Goal: Task Accomplishment & Management: Manage account settings

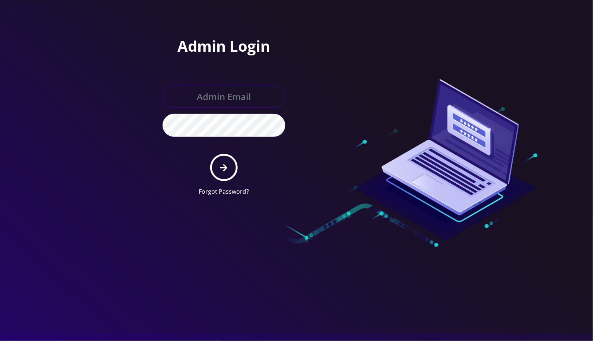
type input "[EMAIL_ADDRESS][DOMAIN_NAME]"
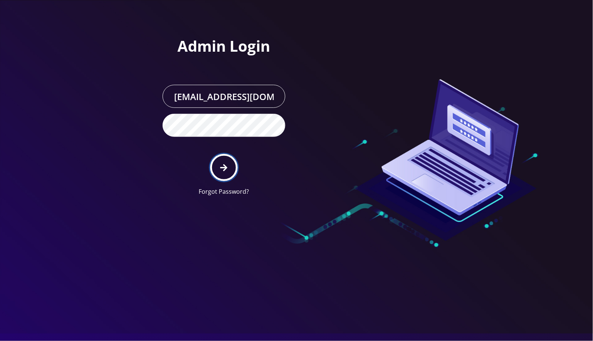
click at [219, 169] on button "submit" at bounding box center [223, 167] width 27 height 27
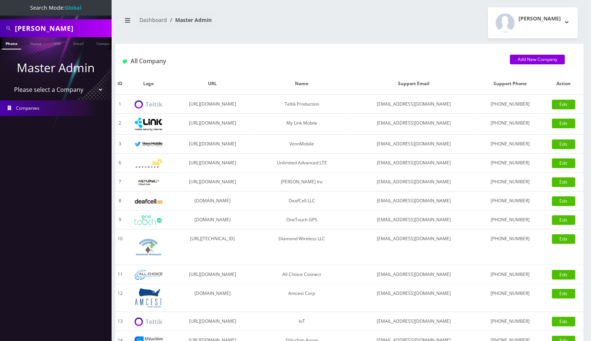
click at [51, 31] on input "Timm Crouch" at bounding box center [62, 28] width 95 height 14
paste input "414-791-8552"
click at [46, 28] on input "414-791-8552" at bounding box center [62, 28] width 95 height 14
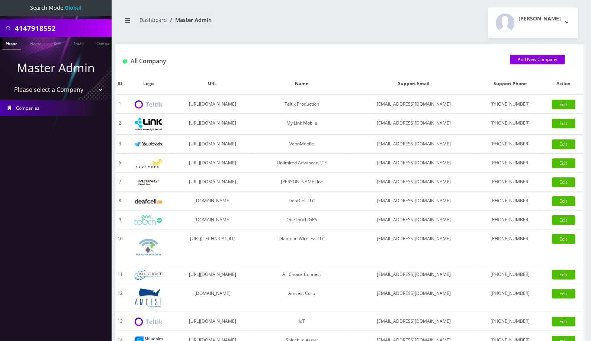
type input "4147918552"
drag, startPoint x: 443, startPoint y: 20, endPoint x: 407, endPoint y: 30, distance: 37.0
click at [443, 20] on div "Angel Sabando Logout" at bounding box center [466, 22] width 234 height 31
click at [10, 43] on link "Phone" at bounding box center [11, 43] width 19 height 12
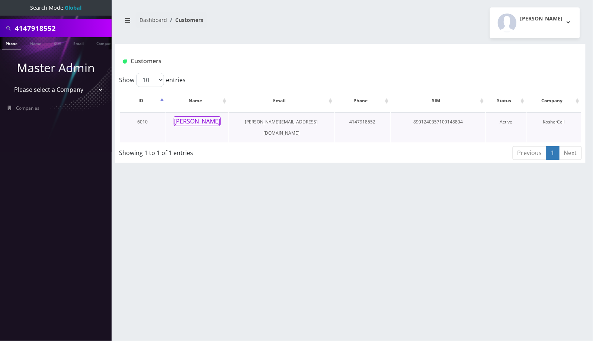
click at [204, 119] on button "Eli Samuel" at bounding box center [197, 121] width 47 height 10
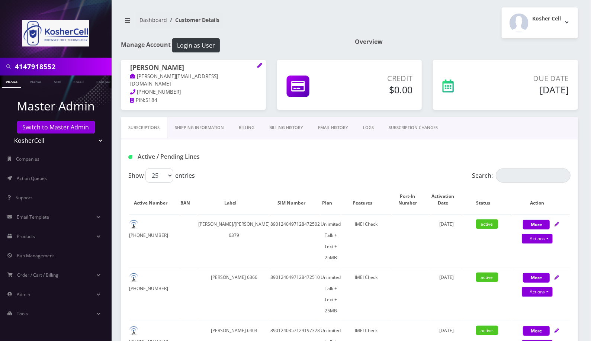
click at [28, 63] on input "4147918552" at bounding box center [62, 66] width 95 height 14
click at [536, 175] on input "Search:" at bounding box center [533, 175] width 75 height 14
paste input "4147918552"
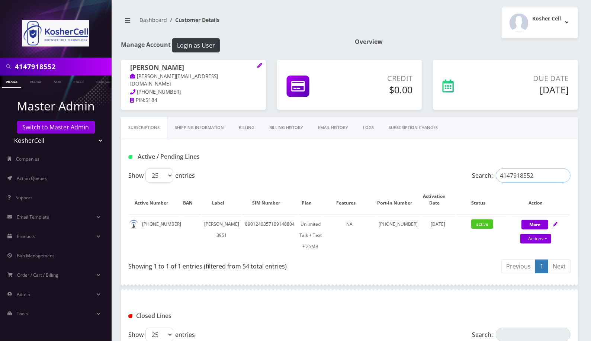
type input "4147918552"
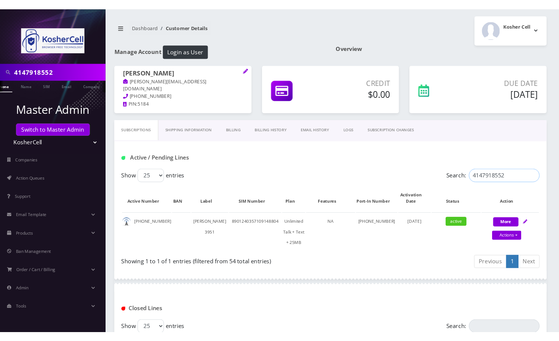
scroll to position [0, 10]
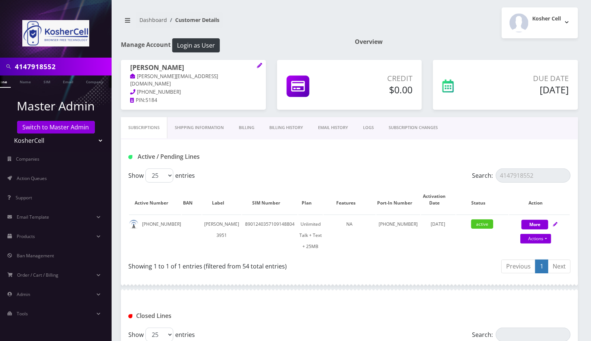
click at [32, 69] on input "4147918552" at bounding box center [62, 66] width 95 height 14
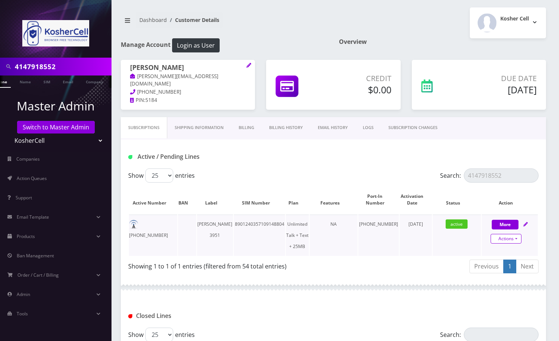
click at [504, 241] on link "Actions" at bounding box center [506, 239] width 31 height 10
select select "364"
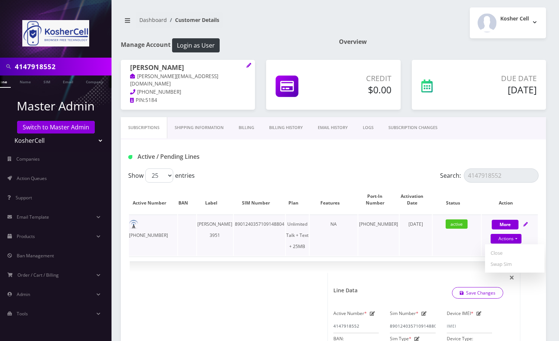
click at [422, 250] on td "October 14, 2024" at bounding box center [416, 235] width 32 height 41
click at [424, 312] on icon at bounding box center [424, 313] width 5 height 4
click at [407, 327] on input "8901240357109148804" at bounding box center [412, 326] width 45 height 14
paste input "497128471736"
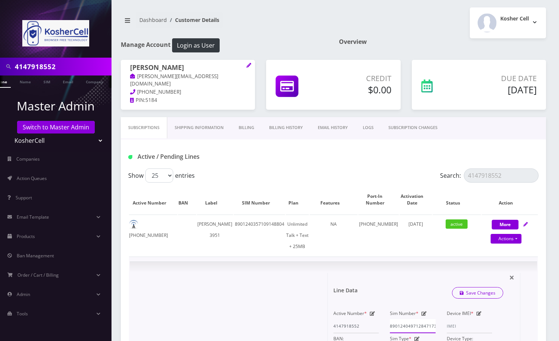
scroll to position [0, 5]
type input "8901240497128471736"
click at [483, 293] on link "Save Changes" at bounding box center [478, 293] width 52 height 12
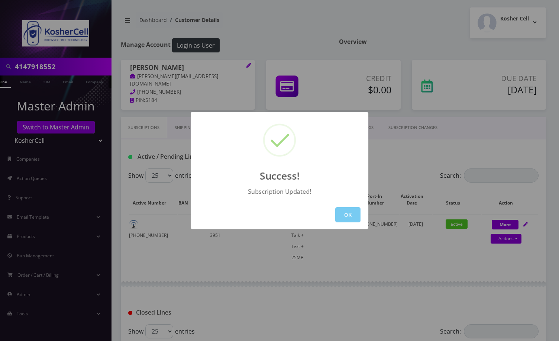
click at [348, 214] on button "OK" at bounding box center [347, 214] width 25 height 15
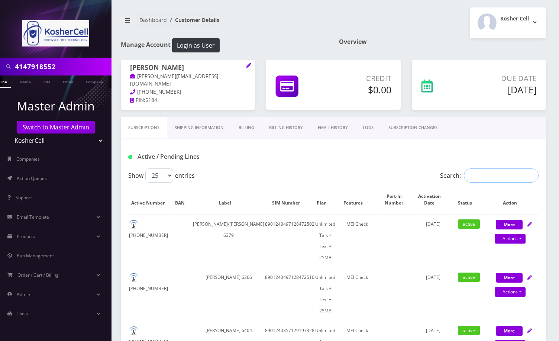
click at [475, 177] on input "Search:" at bounding box center [501, 175] width 75 height 14
paste input "4436421945"
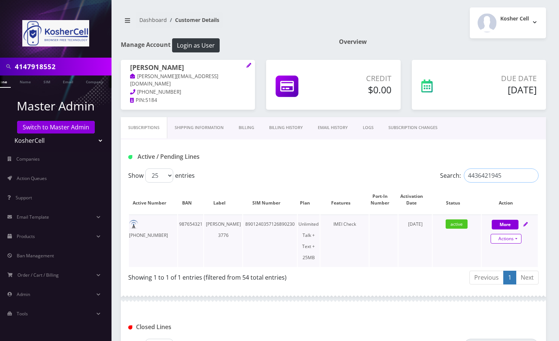
type input "4436421945"
click at [518, 237] on link "Actions" at bounding box center [506, 239] width 31 height 10
select select "244"
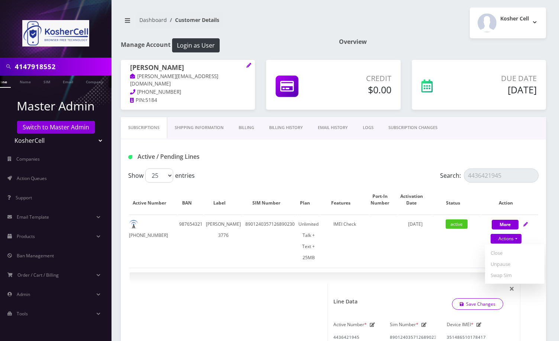
click at [411, 143] on div "Active / Pending Lines" at bounding box center [333, 153] width 425 height 29
click at [431, 126] on link "SUBSCRIPTION CHANGES" at bounding box center [413, 127] width 64 height 21
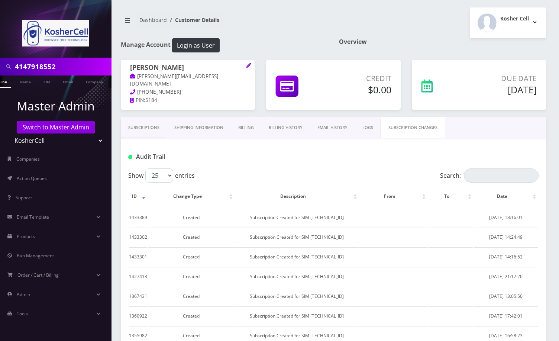
click at [143, 124] on link "Subscriptions" at bounding box center [144, 127] width 46 height 21
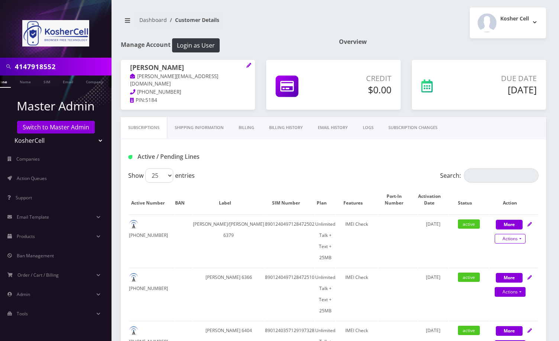
click at [512, 238] on link "Actions" at bounding box center [510, 239] width 31 height 10
select select "364"
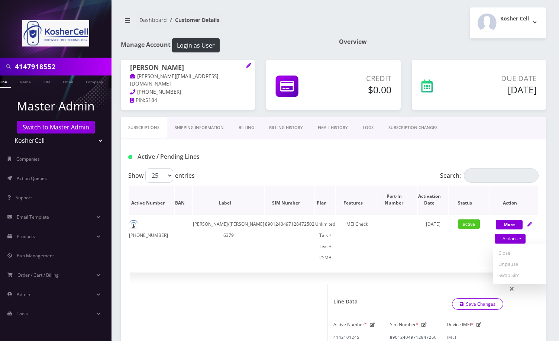
click at [491, 186] on th "Action" at bounding box center [514, 200] width 48 height 28
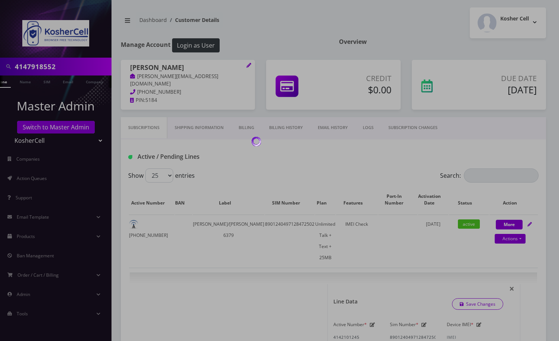
click at [495, 173] on div at bounding box center [279, 170] width 559 height 341
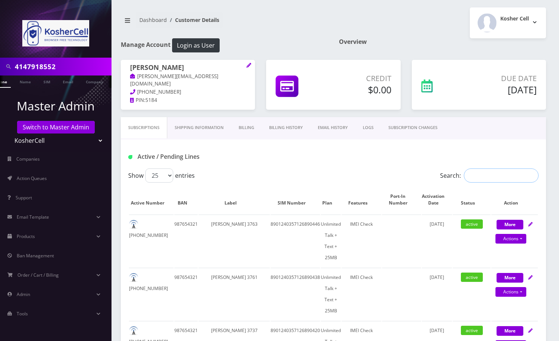
click at [477, 177] on input "Search:" at bounding box center [501, 175] width 75 height 14
paste input "4436421945"
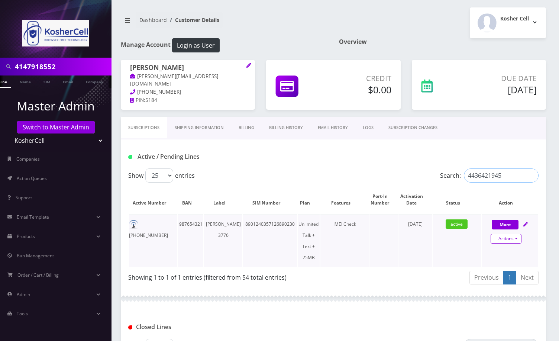
type input "4436421945"
click at [513, 237] on link "Actions" at bounding box center [506, 239] width 31 height 10
select select "244"
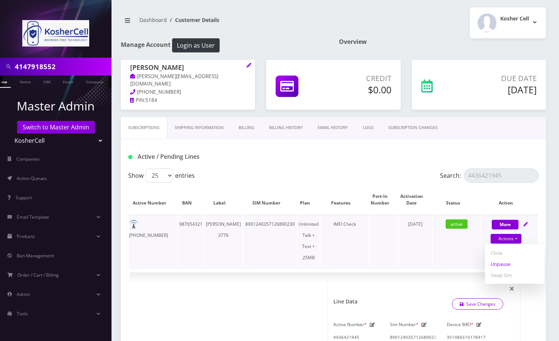
click at [504, 264] on link "Unpause" at bounding box center [514, 263] width 59 height 11
select select "244"
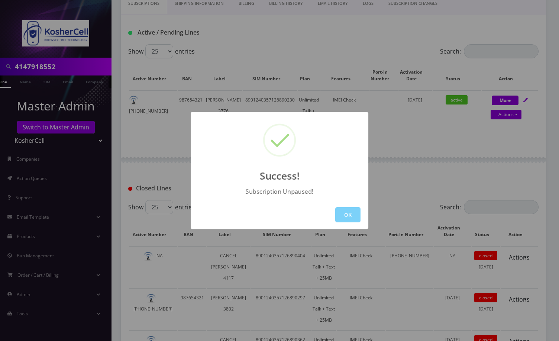
scroll to position [198, 0]
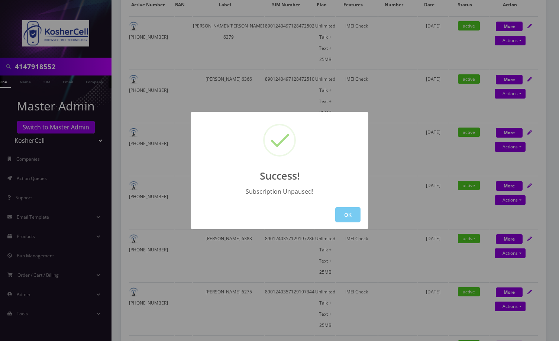
click at [351, 217] on button "OK" at bounding box center [347, 214] width 25 height 15
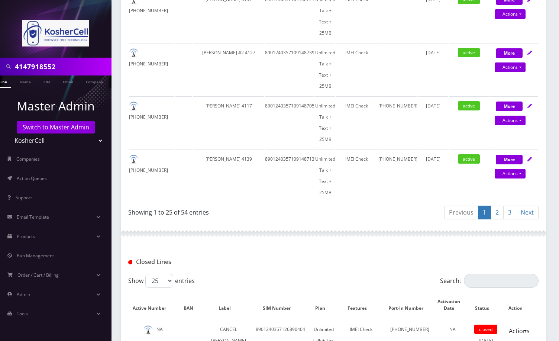
scroll to position [1466, 0]
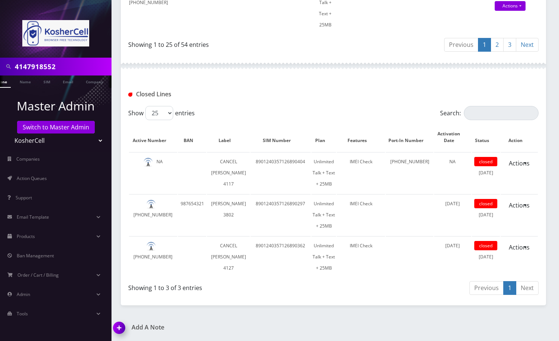
paste input "Phone: 4147918552 OLD ICCID: 8901240357109148804 NEW ICCID: 8901240497128471736"
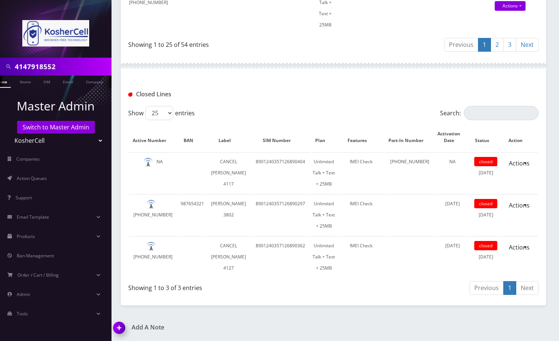
scroll to position [1483, 0]
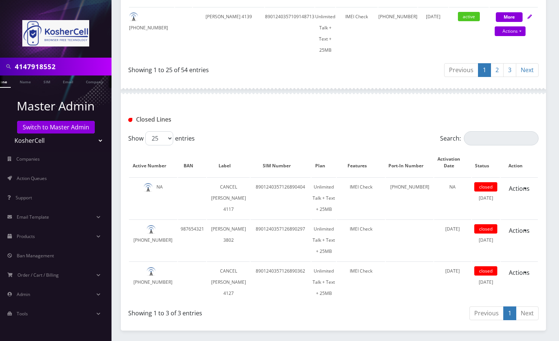
drag, startPoint x: 128, startPoint y: 68, endPoint x: 132, endPoint y: 67, distance: 4.1
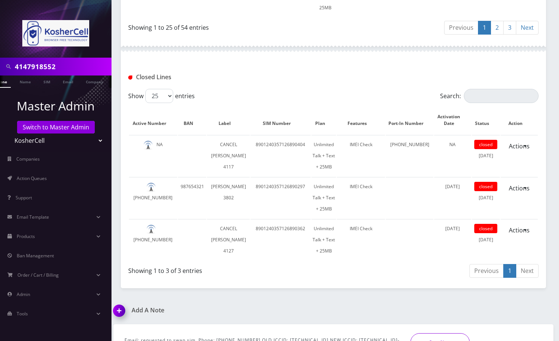
scroll to position [0, 35]
drag, startPoint x: 174, startPoint y: 51, endPoint x: 414, endPoint y: 52, distance: 239.8
click at [414, 333] on div "Email: requested to swap sim Phone: 4147918552 OLD ICCID: 8901240357109148804 N…" at bounding box center [333, 342] width 429 height 19
paste input "Phone: 4436421945 ICCID: 8901240357126890230 Authorized IMEI: 351486510178417"
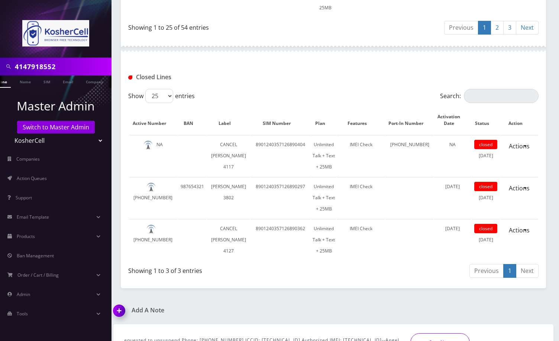
scroll to position [0, 27]
type input "Email: requested to unsuspend Phone: 4436421945 ICCID: 8901240357126890230 Auth…"
click at [414, 333] on button "Save Note" at bounding box center [439, 342] width 59 height 19
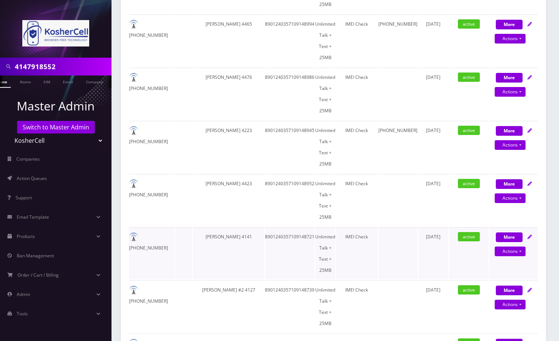
scroll to position [1005, 0]
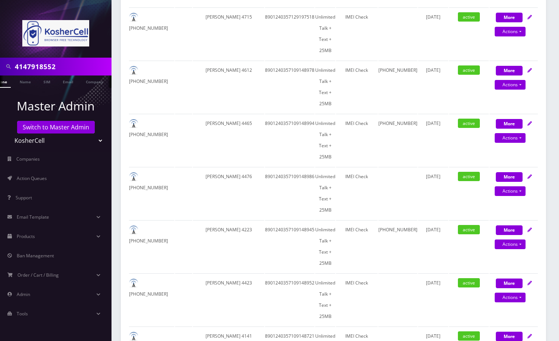
click at [48, 70] on input "4147918552" at bounding box center [62, 66] width 95 height 14
click at [46, 70] on input "4147918552" at bounding box center [62, 66] width 95 height 14
paste input "045207520"
type input "4045207520"
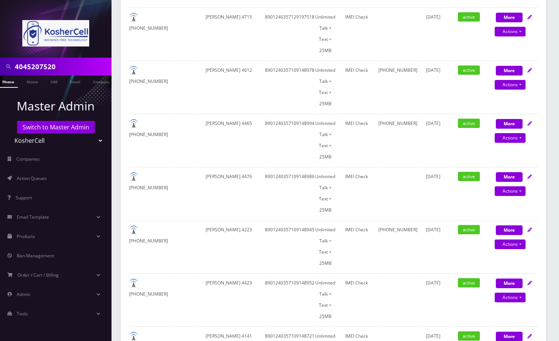
scroll to position [0, 0]
click at [7, 83] on li at bounding box center [3, 83] width 7 height 19
click at [10, 81] on link "Phone" at bounding box center [11, 81] width 19 height 12
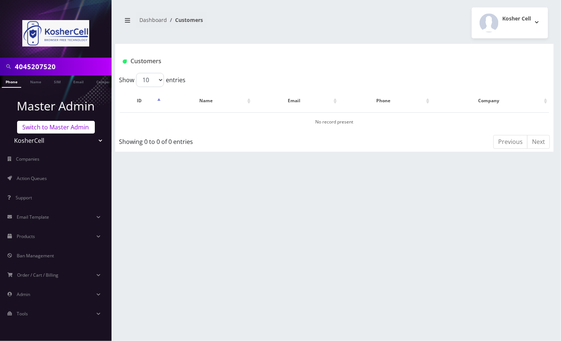
click at [45, 128] on link "Switch to Master Admin" at bounding box center [56, 127] width 78 height 13
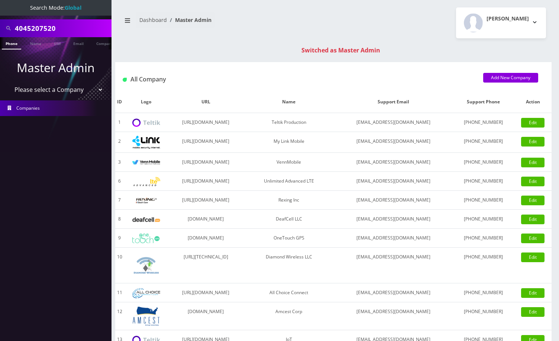
click at [12, 44] on link "Phone" at bounding box center [11, 43] width 19 height 12
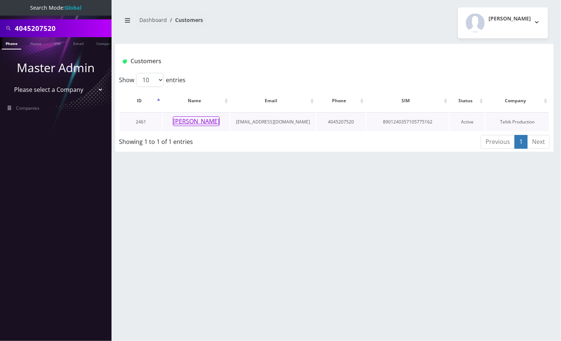
click at [191, 122] on button "[PERSON_NAME]" at bounding box center [196, 121] width 47 height 10
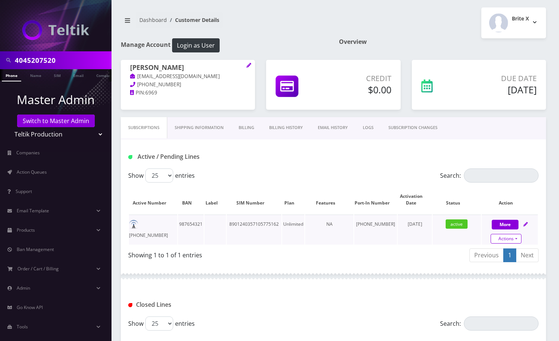
click at [518, 238] on link "Actions" at bounding box center [506, 239] width 31 height 10
select select "3-in-1 SIM Kit"
select select "45"
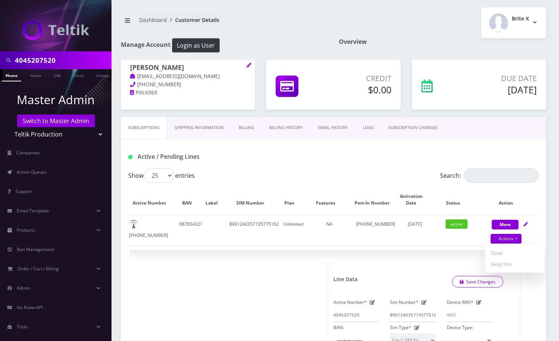
click at [288, 127] on link "Billing History" at bounding box center [286, 127] width 49 height 21
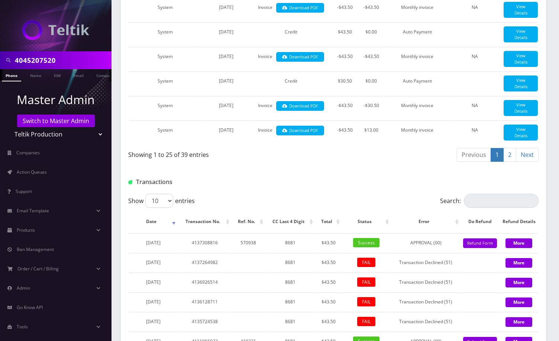
scroll to position [694, 0]
